Goal: Answer question/provide support: Share knowledge or assist other users

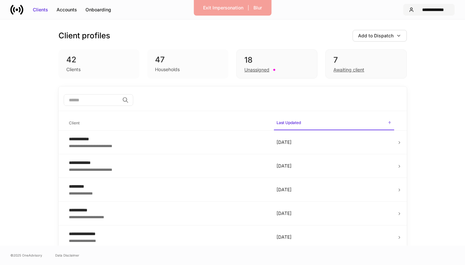
click at [430, 10] on div "**********" at bounding box center [432, 9] width 32 height 6
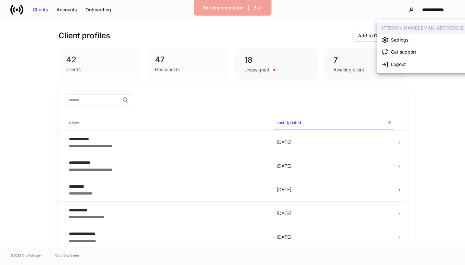
click at [425, 10] on div at bounding box center [232, 132] width 465 height 265
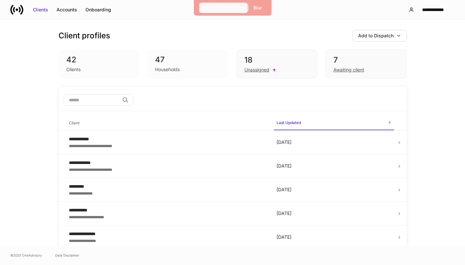
click at [232, 8] on div "Exit Impersonation" at bounding box center [223, 8] width 40 height 6
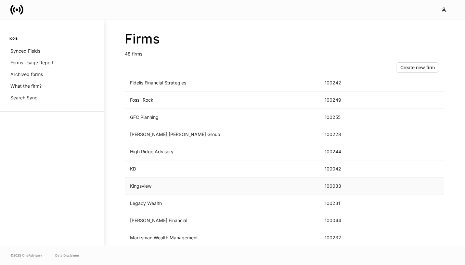
scroll to position [334, 0]
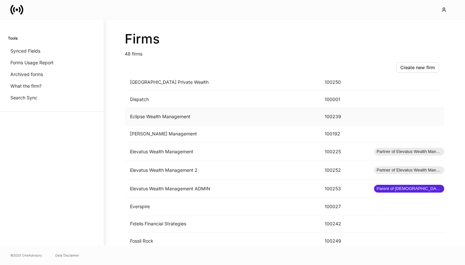
click at [208, 120] on td "Eclipse Wealth Management" at bounding box center [222, 116] width 195 height 17
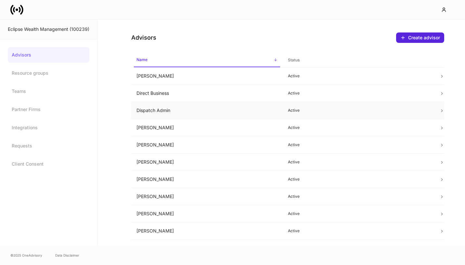
click at [264, 112] on td "Dispatch Admin" at bounding box center [206, 110] width 151 height 17
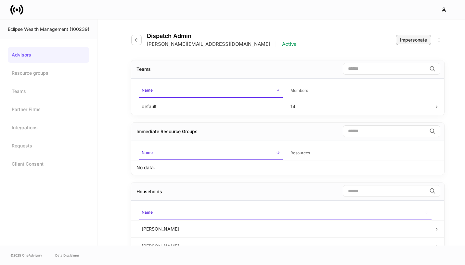
click at [419, 40] on div "Impersonate" at bounding box center [413, 40] width 27 height 6
